Goal: Information Seeking & Learning: Find contact information

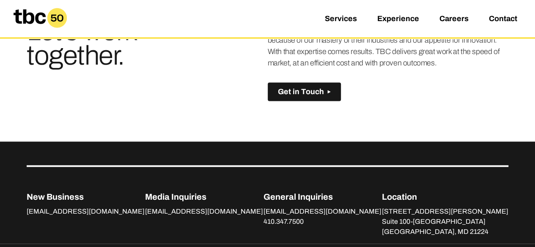
scroll to position [592, 0]
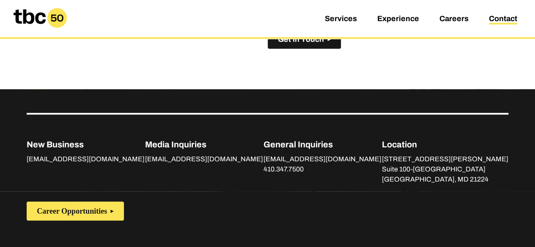
click at [501, 20] on link "Contact" at bounding box center [503, 19] width 28 height 10
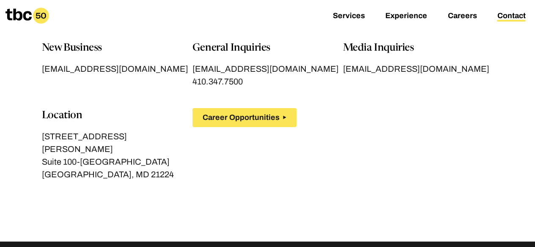
scroll to position [42, 0]
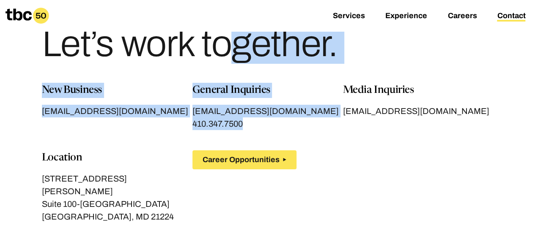
drag, startPoint x: 272, startPoint y: 127, endPoint x: 0, endPoint y: 77, distance: 276.9
click at [0, 77] on main "Let’s work together. New Business [EMAIL_ADDRESS][DOMAIN_NAME] General Inquirie…" at bounding box center [267, 121] width 535 height 326
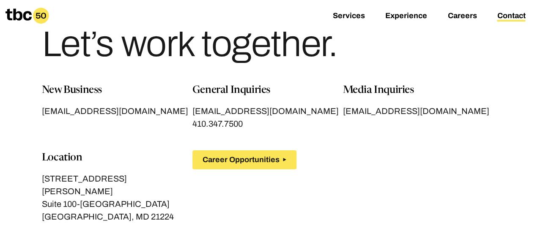
click at [433, 129] on div "New Business [EMAIL_ADDRESS][DOMAIN_NAME] General Inquiries [EMAIL_ADDRESS][DOM…" at bounding box center [267, 163] width 451 height 161
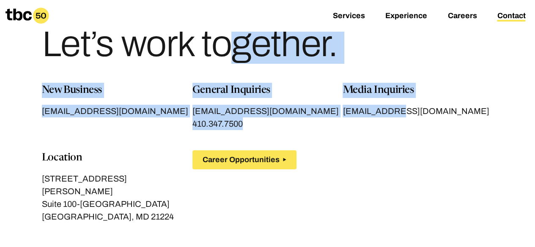
drag, startPoint x: 436, startPoint y: 123, endPoint x: 0, endPoint y: 40, distance: 443.8
click at [0, 40] on main "Let’s work together. New Business [EMAIL_ADDRESS][DOMAIN_NAME] General Inquirie…" at bounding box center [267, 121] width 535 height 326
click at [2, 86] on main "Let’s work together. New Business [EMAIL_ADDRESS][DOMAIN_NAME] General Inquirie…" at bounding box center [267, 121] width 535 height 326
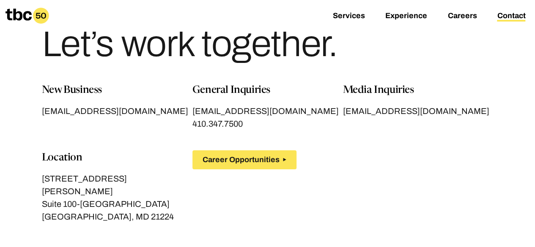
scroll to position [0, 0]
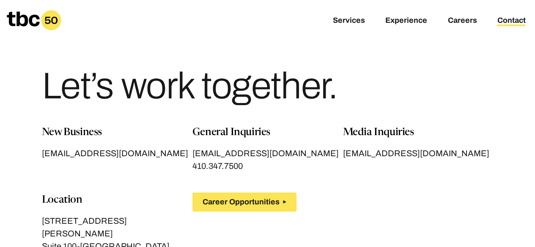
drag, startPoint x: 42, startPoint y: 87, endPoint x: 449, endPoint y: 87, distance: 406.3
click at [449, 87] on div "Let’s work together." at bounding box center [267, 83] width 451 height 85
click at [394, 87] on div "Let’s work together." at bounding box center [267, 83] width 451 height 85
click at [77, 90] on h1 "Let’s work together." at bounding box center [189, 86] width 295 height 37
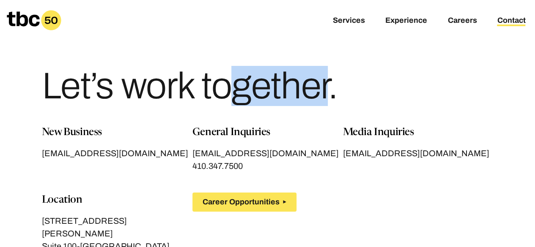
click at [77, 90] on h1 "Let’s work together." at bounding box center [189, 86] width 295 height 37
click at [384, 89] on div "Let’s work together." at bounding box center [267, 83] width 451 height 85
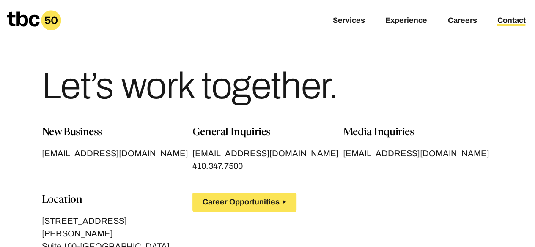
click at [96, 90] on h1 "Let’s work together." at bounding box center [189, 86] width 295 height 37
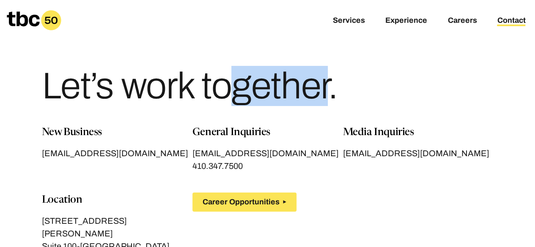
click at [96, 90] on h1 "Let’s work together." at bounding box center [189, 86] width 295 height 37
click at [0, 79] on div "Let’s work together." at bounding box center [267, 62] width 535 height 125
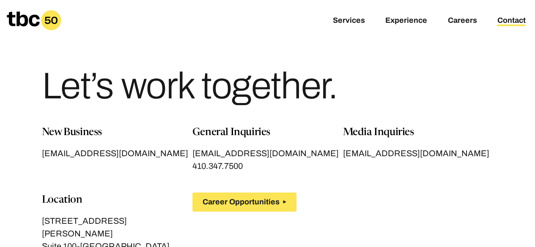
drag, startPoint x: 20, startPoint y: 82, endPoint x: 403, endPoint y: 88, distance: 382.7
click at [403, 88] on div "Let’s work together." at bounding box center [267, 62] width 535 height 125
click at [381, 89] on div "Let’s work together." at bounding box center [267, 83] width 451 height 85
drag, startPoint x: 351, startPoint y: 91, endPoint x: 33, endPoint y: 88, distance: 318.4
click at [33, 88] on div "Let’s work together." at bounding box center [268, 62] width 482 height 125
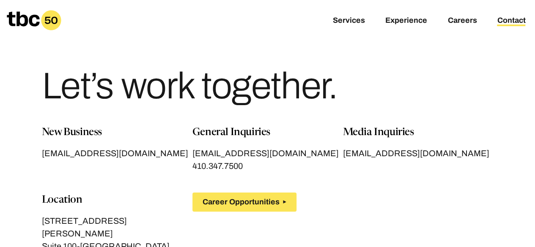
click at [33, 88] on div "Let’s work together." at bounding box center [268, 62] width 482 height 125
drag, startPoint x: 38, startPoint y: 81, endPoint x: 356, endPoint y: 78, distance: 318.0
click at [356, 78] on div "Let’s work together." at bounding box center [268, 62] width 482 height 125
click at [284, 83] on h1 "Let’s work together." at bounding box center [189, 86] width 295 height 37
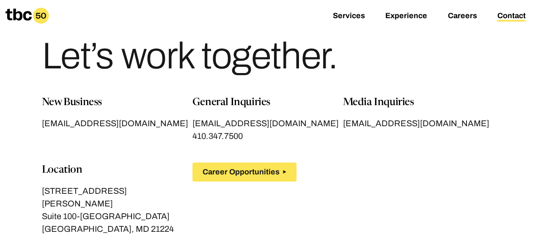
scroll to position [42, 0]
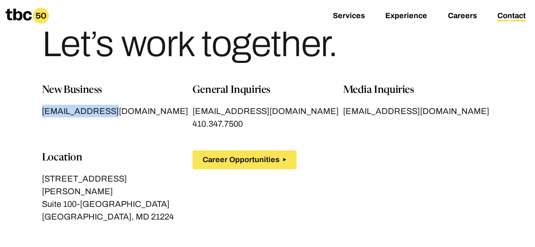
drag, startPoint x: 32, startPoint y: 114, endPoint x: 112, endPoint y: 114, distance: 79.9
click at [112, 114] on section "New Business [EMAIL_ADDRESS][DOMAIN_NAME] General Inquiries [EMAIL_ADDRESS][DOM…" at bounding box center [268, 163] width 482 height 161
click at [0, 120] on main "Let’s work together. New Business [EMAIL_ADDRESS][DOMAIN_NAME] General Inquirie…" at bounding box center [267, 121] width 535 height 326
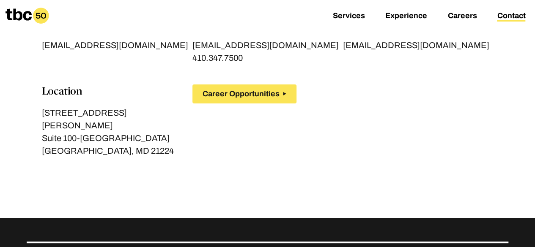
scroll to position [0, 0]
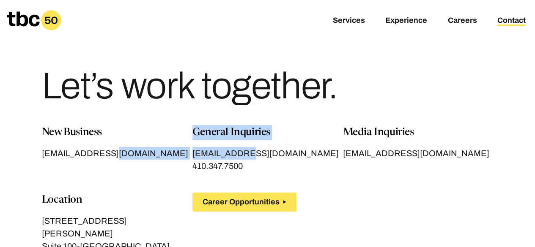
drag, startPoint x: 177, startPoint y: 146, endPoint x: 261, endPoint y: 148, distance: 84.2
click at [261, 148] on div "New Business [EMAIL_ADDRESS][DOMAIN_NAME] General Inquiries [EMAIL_ADDRESS][DOM…" at bounding box center [267, 205] width 451 height 161
click at [275, 148] on link "[EMAIL_ADDRESS][DOMAIN_NAME]" at bounding box center [267, 153] width 151 height 13
click at [173, 145] on div "New Business [EMAIL_ADDRESS][DOMAIN_NAME]" at bounding box center [117, 142] width 151 height 35
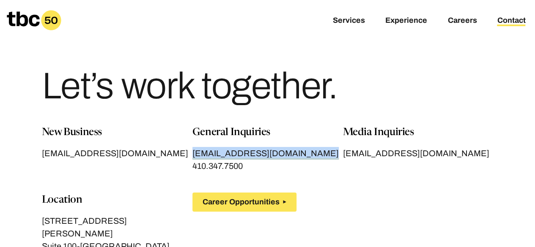
drag, startPoint x: 192, startPoint y: 167, endPoint x: 193, endPoint y: 156, distance: 11.5
click at [193, 156] on div "New Business [EMAIL_ADDRESS][DOMAIN_NAME] General Inquiries [EMAIL_ADDRESS][DOM…" at bounding box center [267, 205] width 451 height 161
copy span "[EMAIL_ADDRESS][DOMAIN_NAME]"
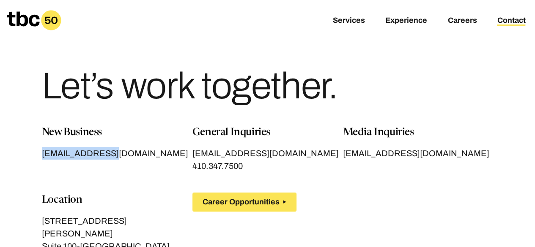
drag, startPoint x: 41, startPoint y: 153, endPoint x: 115, endPoint y: 153, distance: 74.0
click at [115, 153] on section "New Business [EMAIL_ADDRESS][DOMAIN_NAME] General Inquiries [EMAIL_ADDRESS][DOM…" at bounding box center [268, 205] width 482 height 161
copy span "[EMAIL_ADDRESS][DOMAIN_NAME]"
click at [0, 156] on main "Let’s work together. New Business [EMAIL_ADDRESS][DOMAIN_NAME] General Inquirie…" at bounding box center [267, 163] width 535 height 326
